Goal: Task Accomplishment & Management: Use online tool/utility

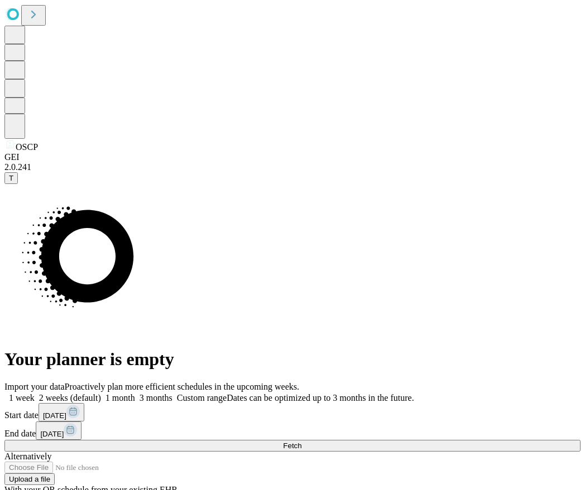
click at [482, 440] on button "Fetch" at bounding box center [292, 446] width 576 height 12
